Goal: Browse casually

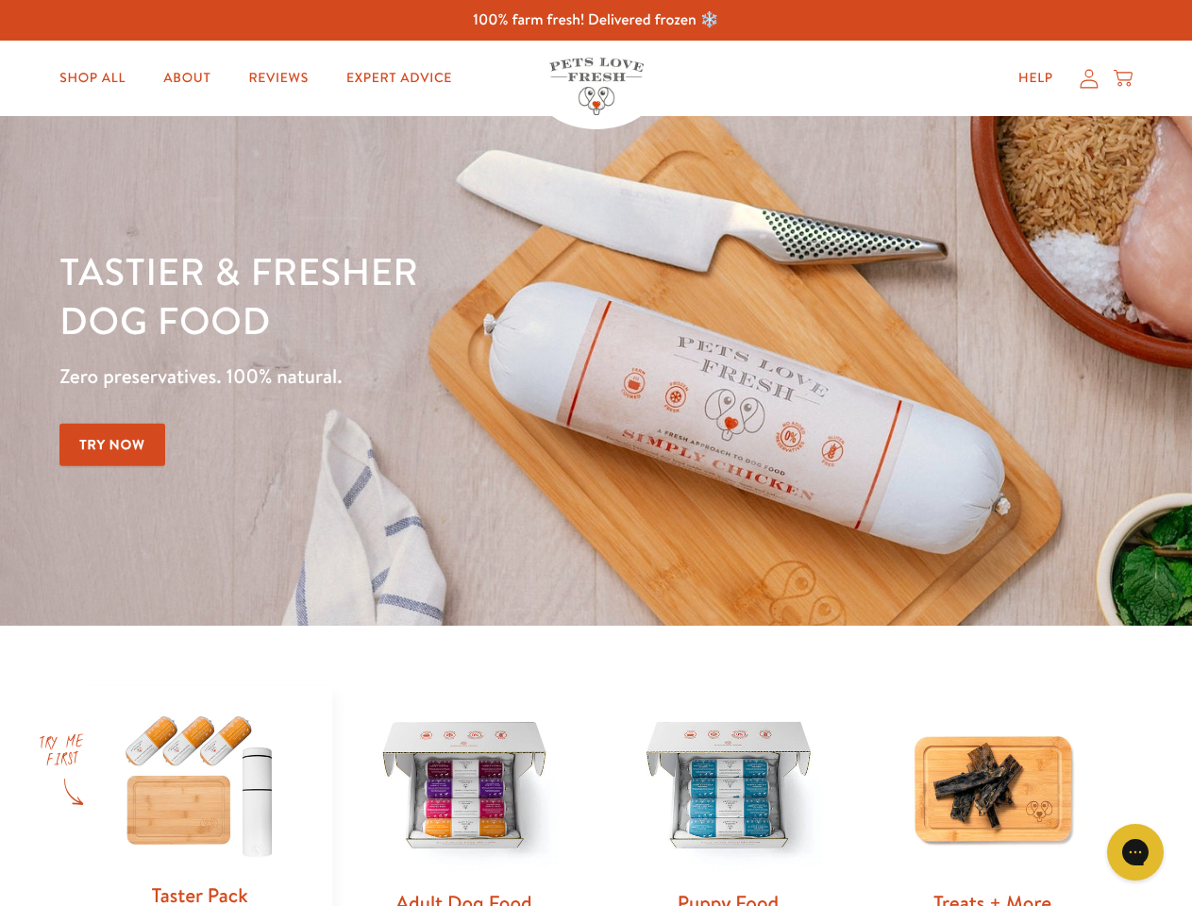
click at [596, 453] on div "Tastier & fresher dog food Zero preservatives. 100% natural. Try Now" at bounding box center [417, 370] width 716 height 249
click at [1136, 852] on icon "Gorgias live chat" at bounding box center [1135, 852] width 18 height 18
